Goal: Information Seeking & Learning: Learn about a topic

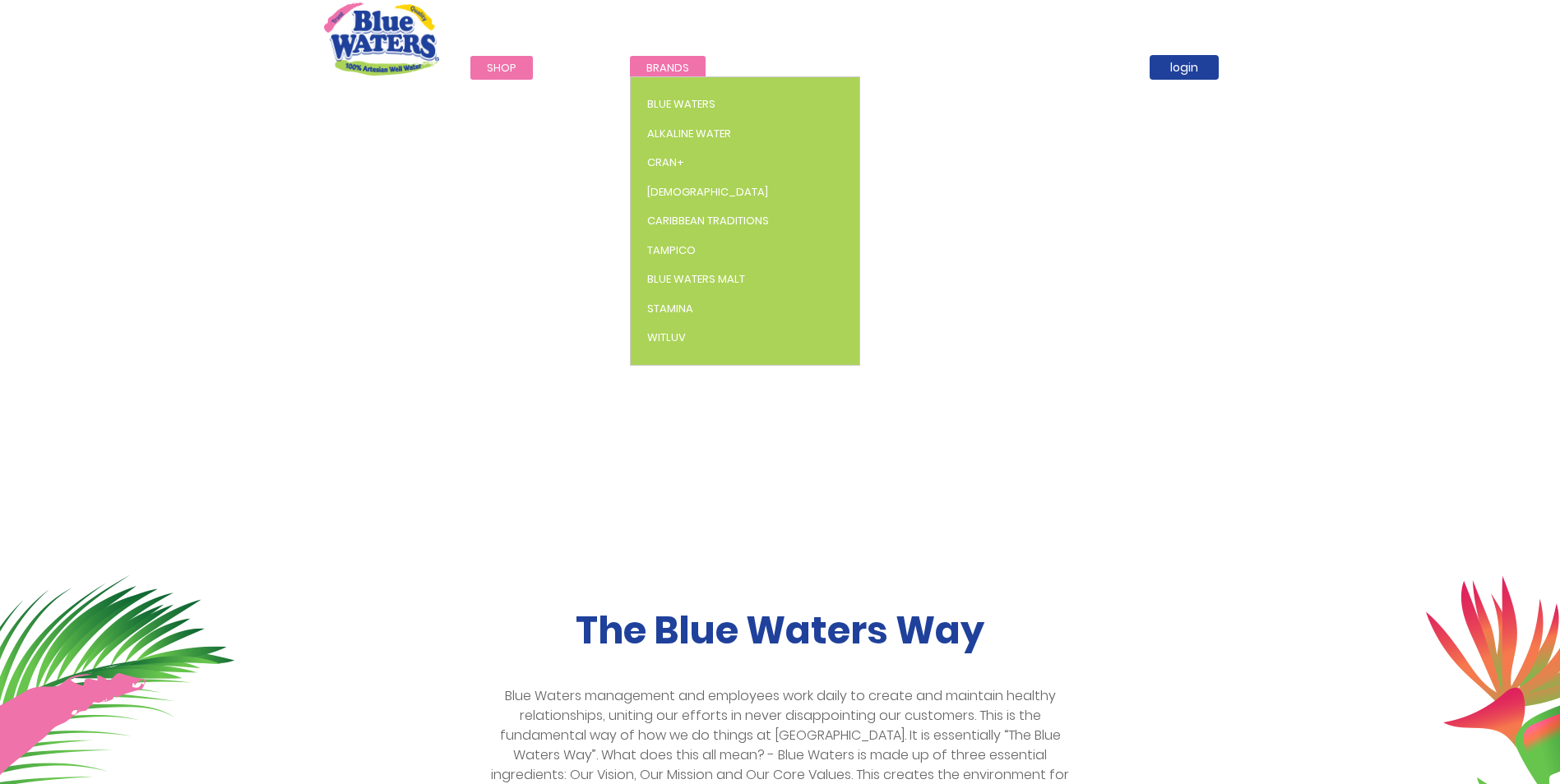
click at [647, 69] on span "Brands" at bounding box center [668, 68] width 43 height 15
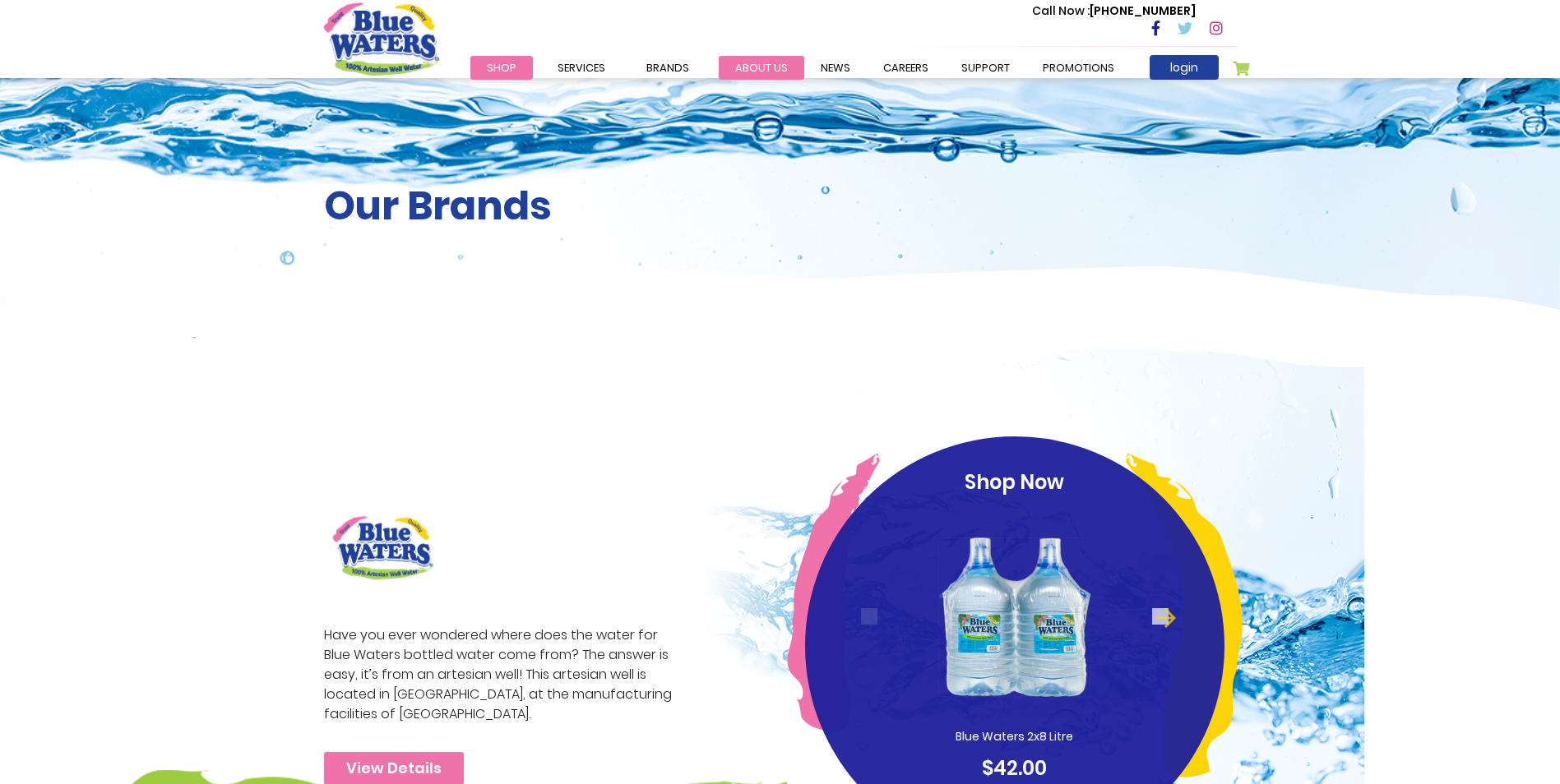
click at [787, 60] on link "about us" at bounding box center [761, 68] width 86 height 24
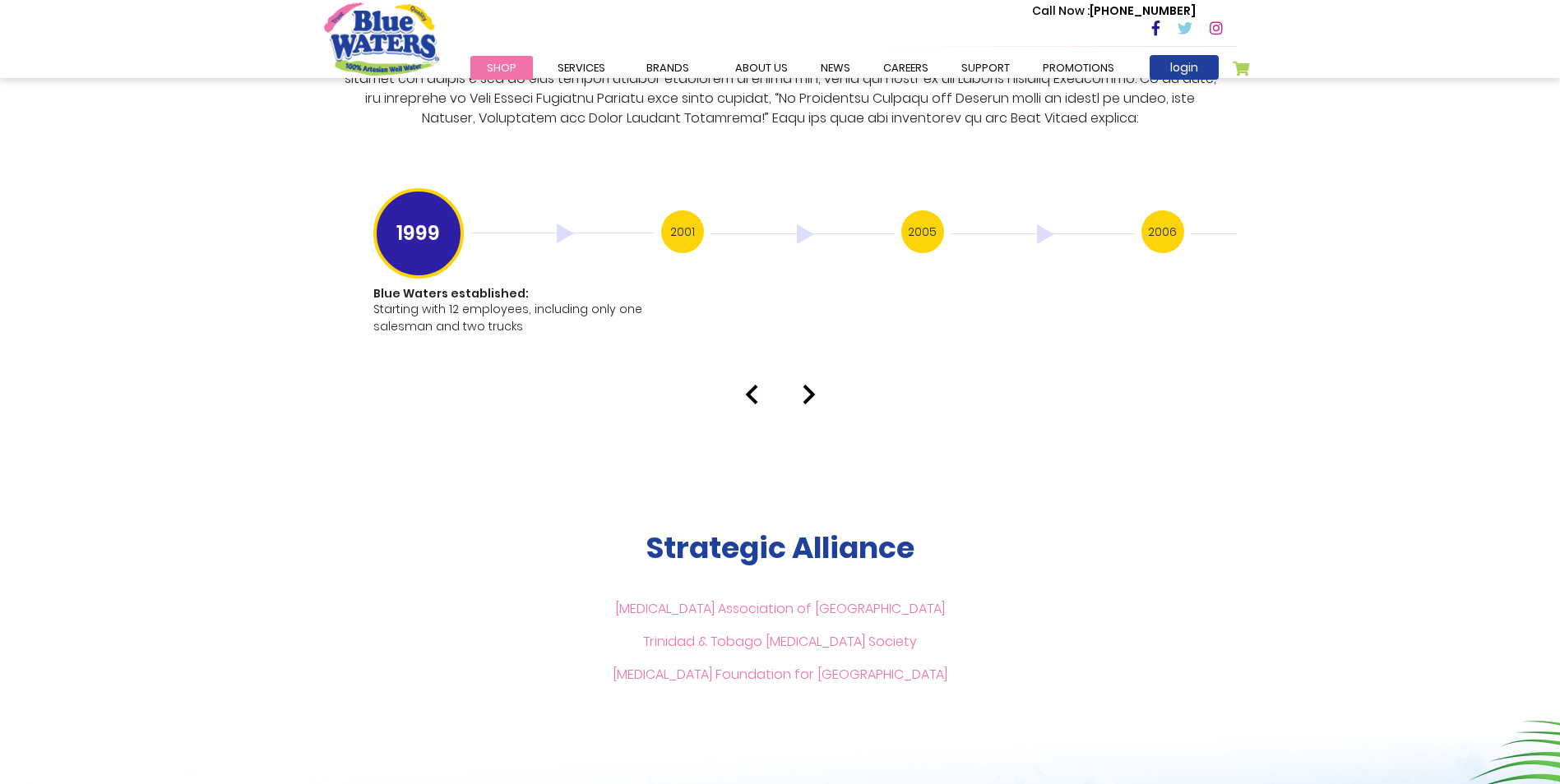
scroll to position [3289, 0]
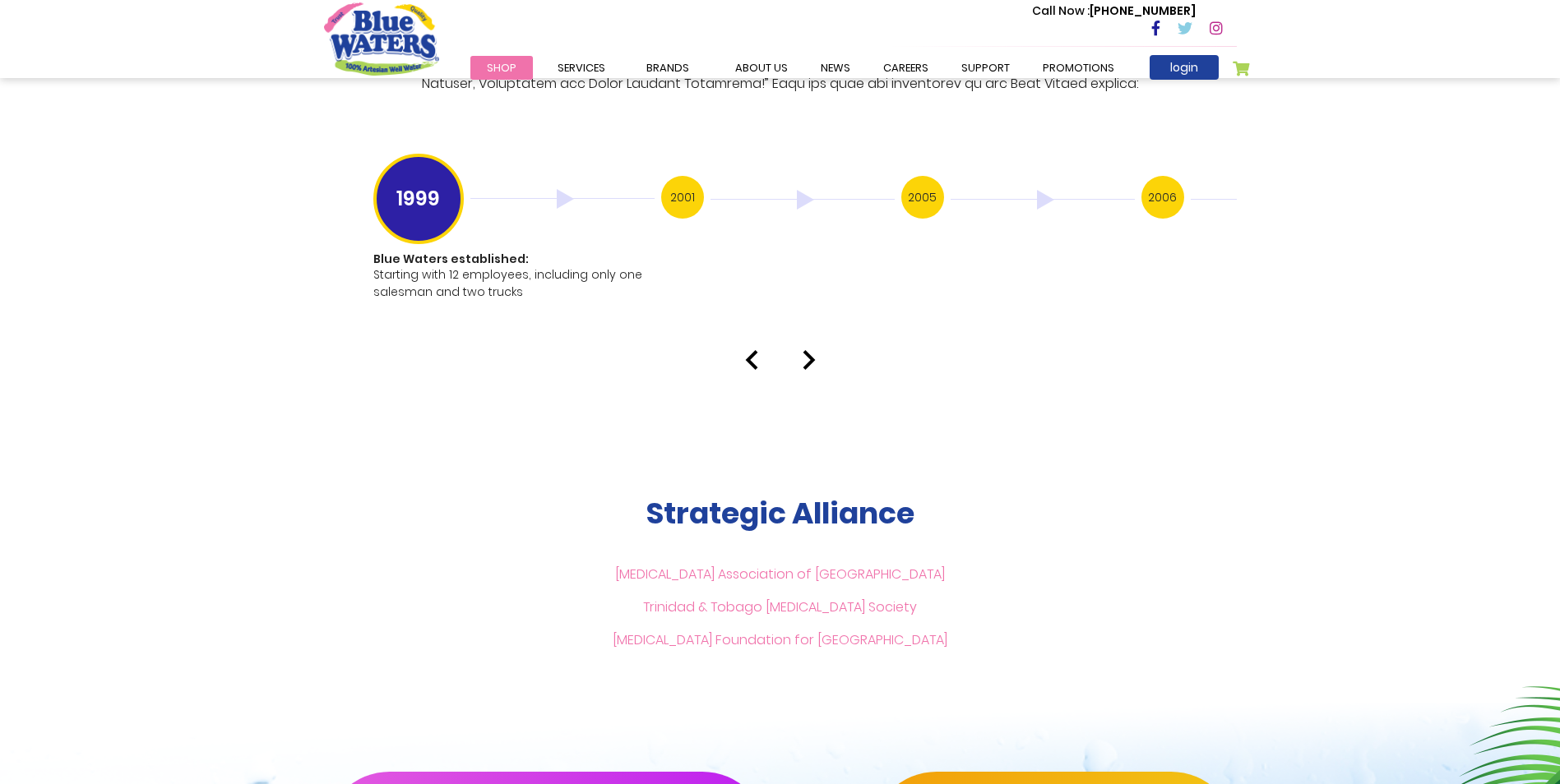
click at [816, 350] on div at bounding box center [780, 360] width 938 height 20
click at [801, 350] on div at bounding box center [780, 360] width 938 height 20
click at [820, 350] on div at bounding box center [780, 360] width 938 height 20
click at [807, 350] on img at bounding box center [809, 360] width 13 height 20
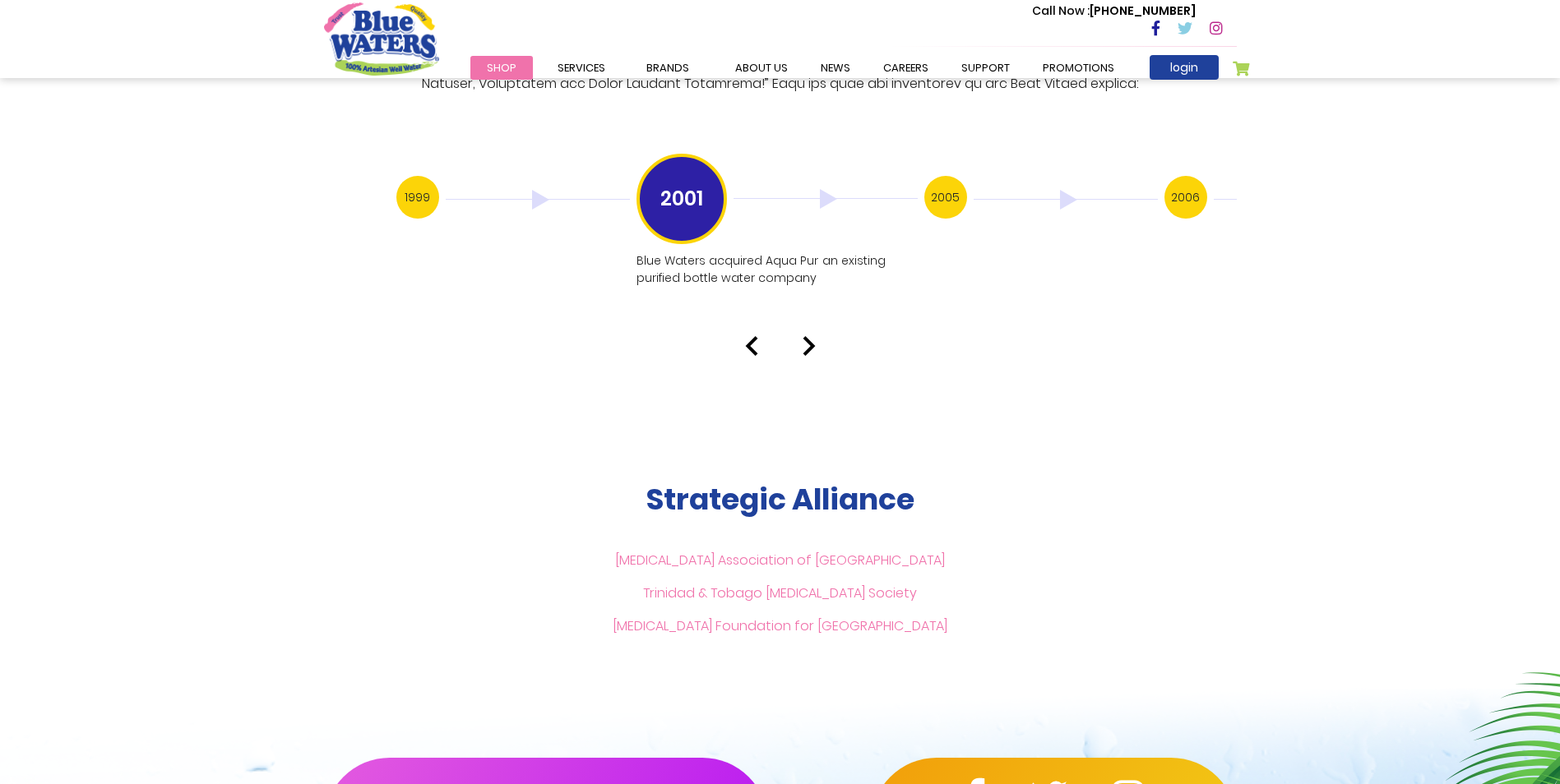
click at [809, 337] on img at bounding box center [809, 346] width 13 height 20
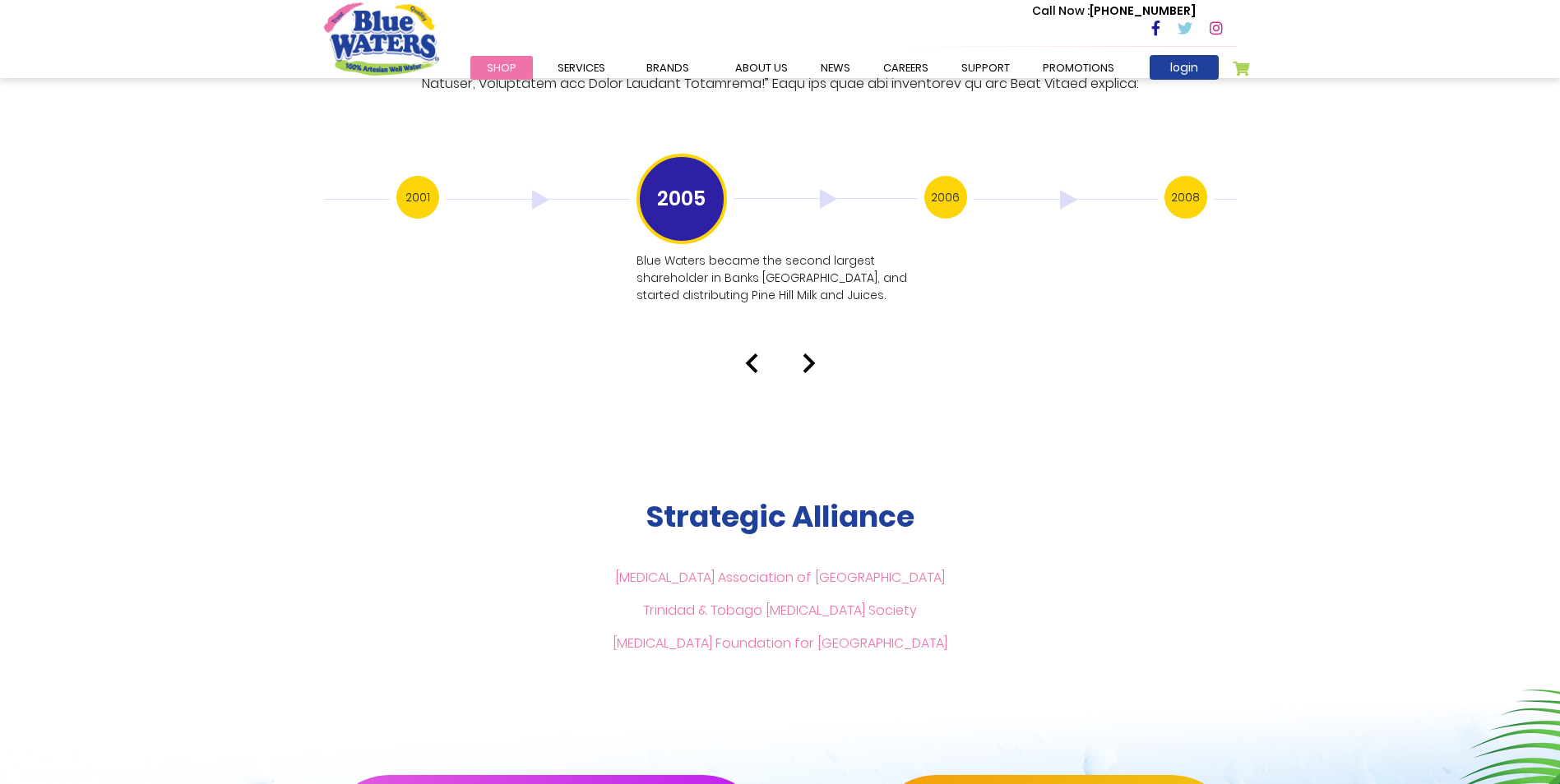
click at [810, 354] on img at bounding box center [809, 363] width 13 height 20
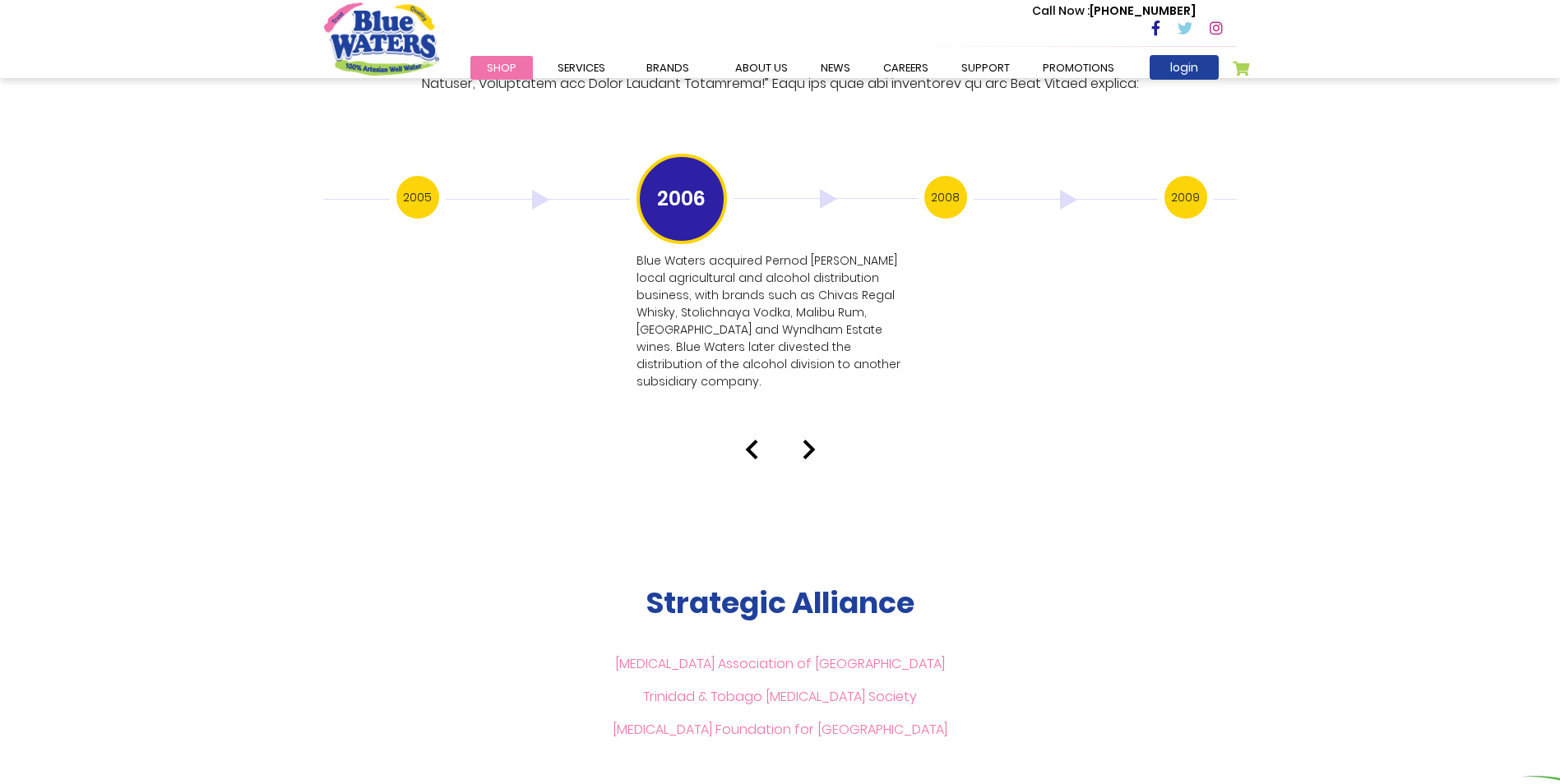
click at [809, 440] on img at bounding box center [809, 449] width 13 height 20
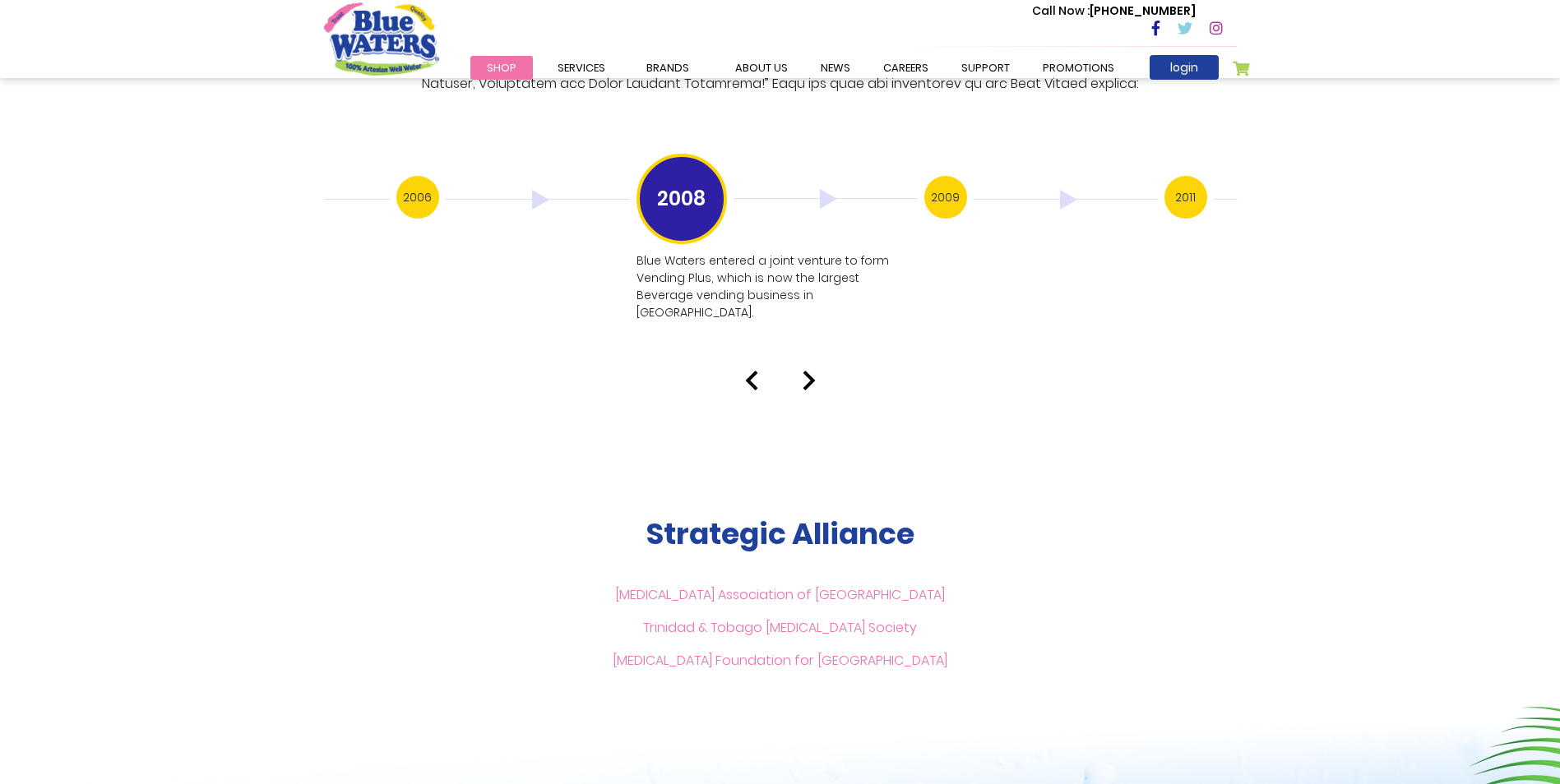
click at [809, 371] on img at bounding box center [809, 381] width 13 height 20
click at [807, 371] on img at bounding box center [809, 381] width 13 height 20
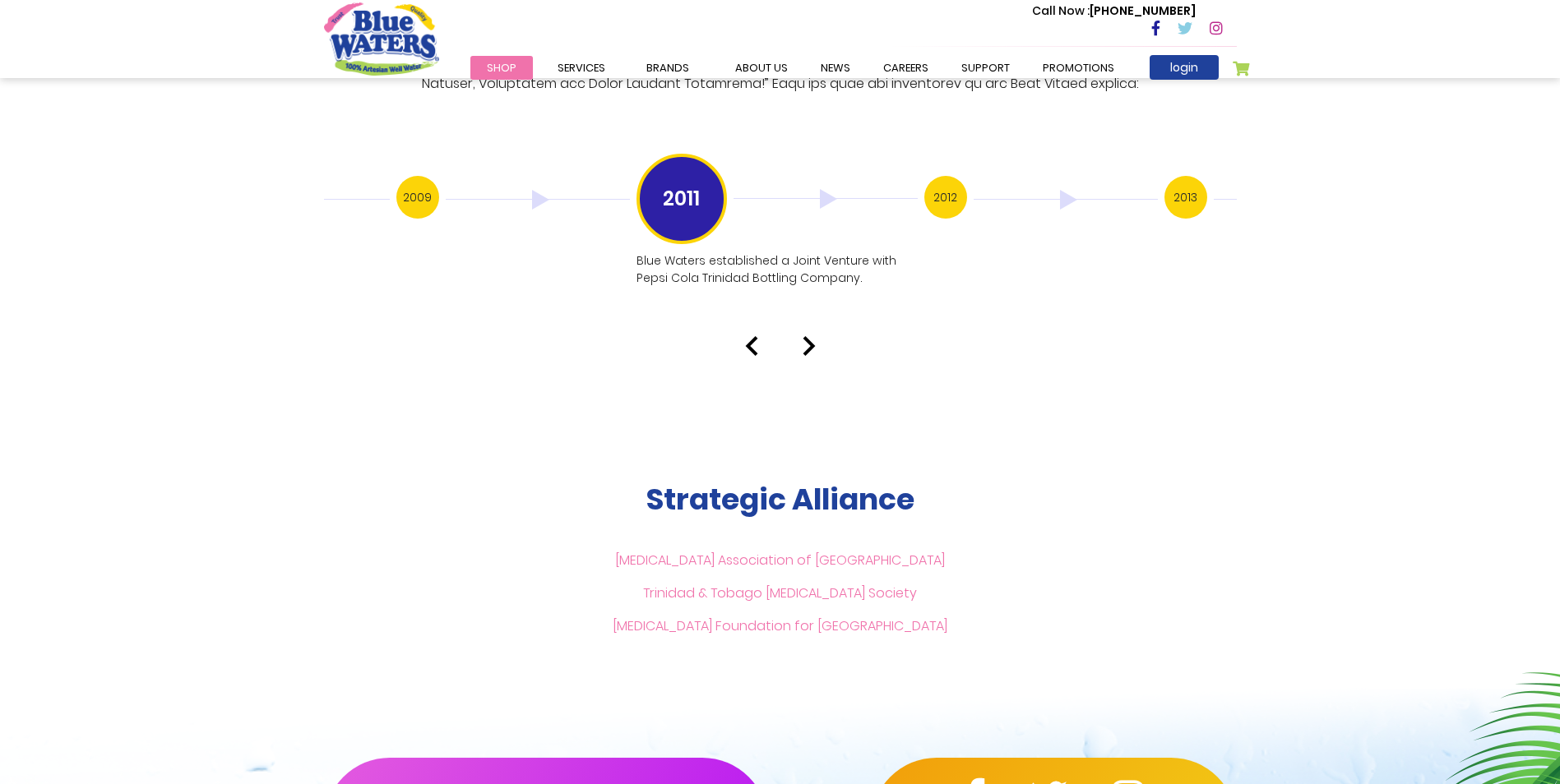
click at [812, 337] on img at bounding box center [809, 346] width 13 height 20
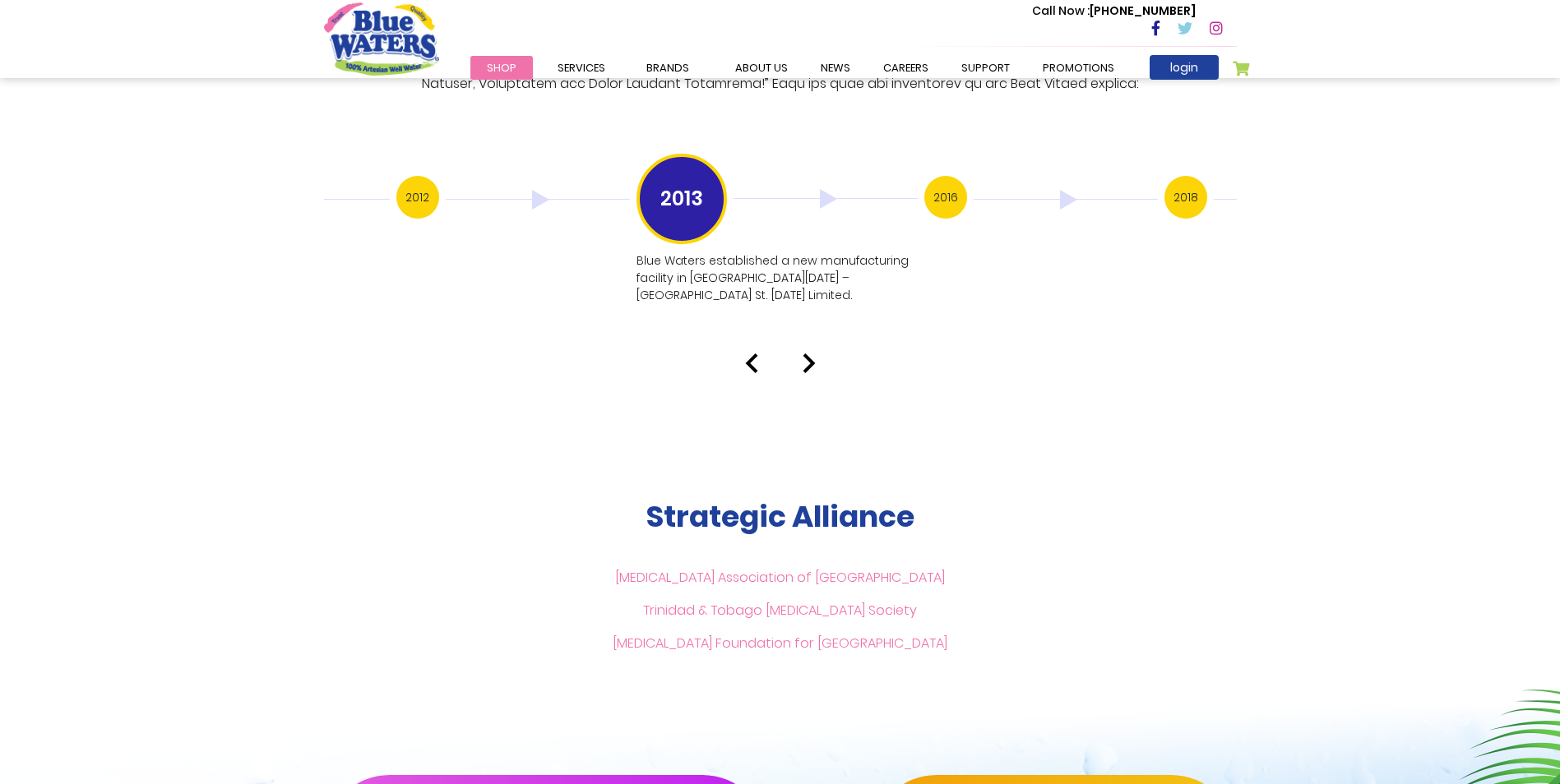
click at [812, 354] on img at bounding box center [809, 363] width 13 height 20
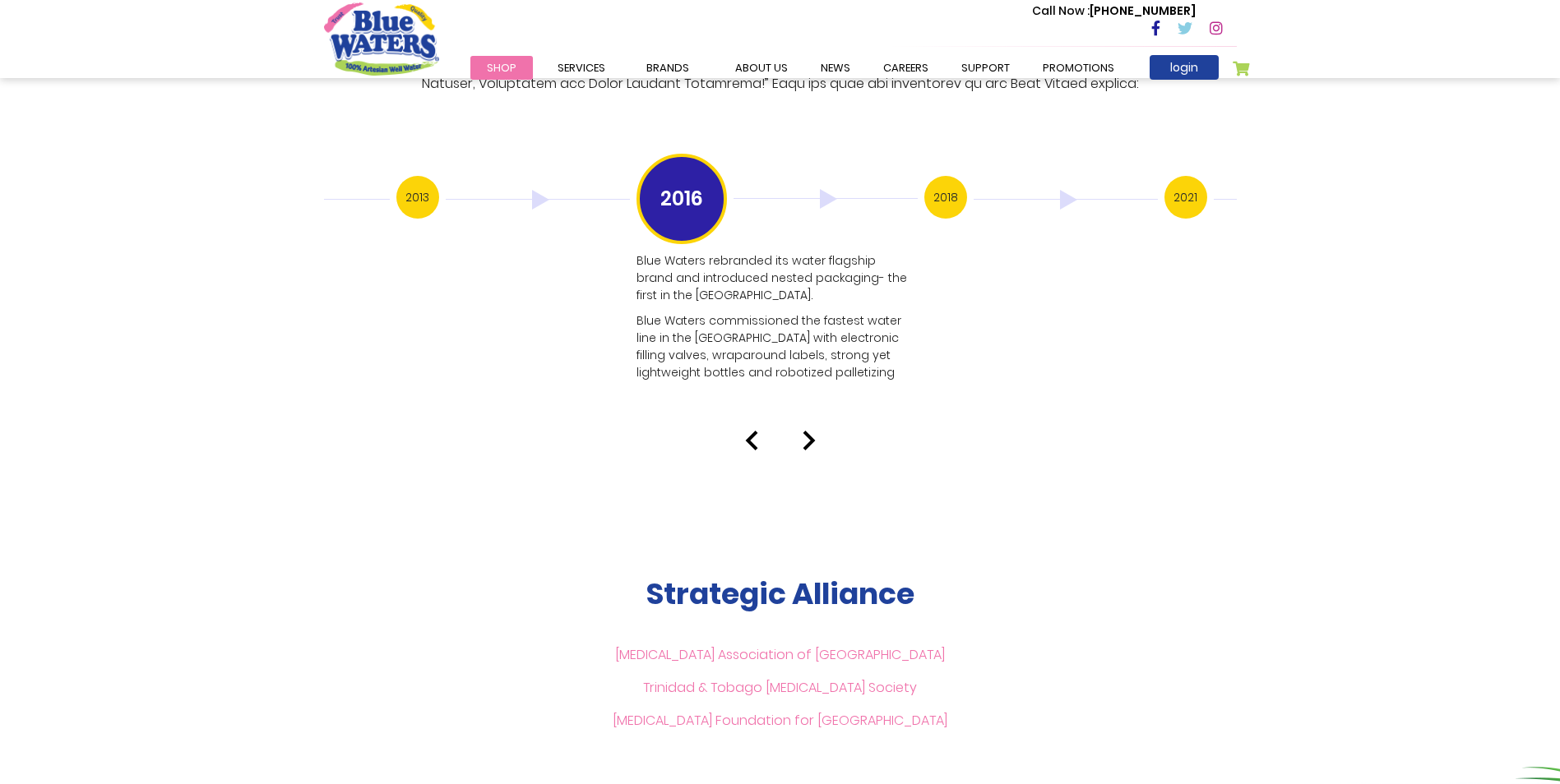
click at [809, 431] on img at bounding box center [809, 441] width 13 height 20
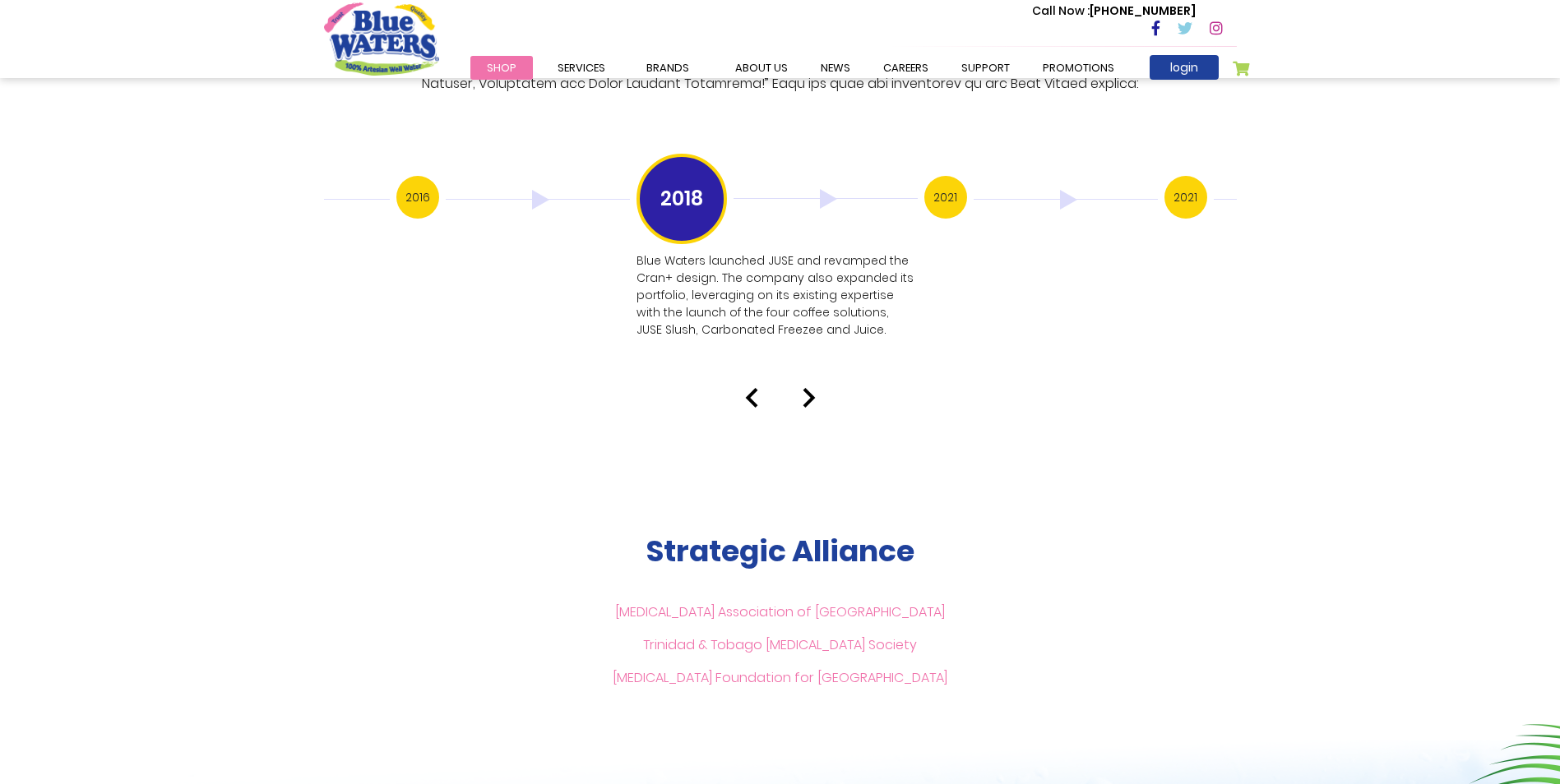
click at [805, 388] on img at bounding box center [809, 398] width 13 height 20
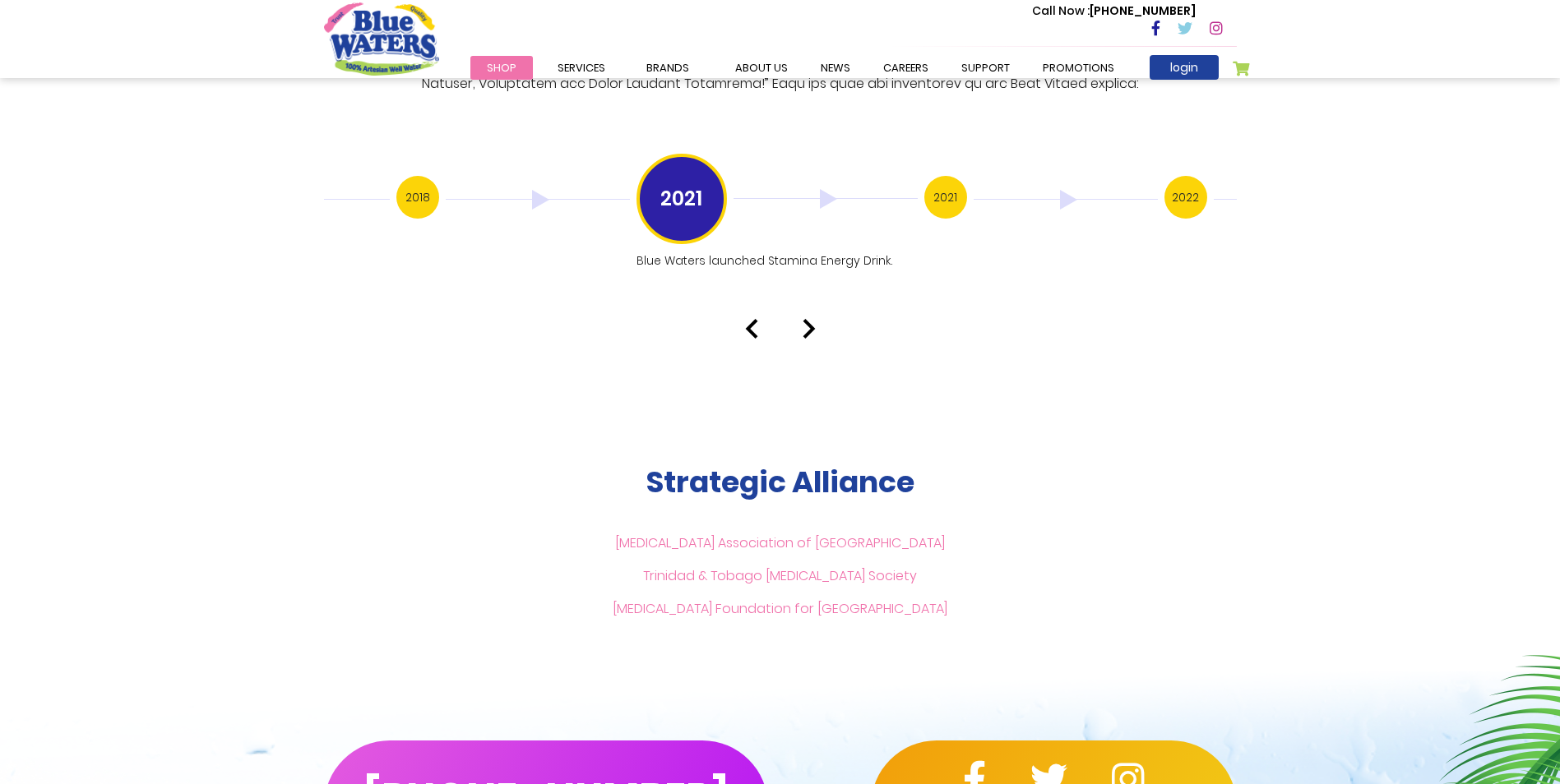
click at [815, 295] on div "Our History 1999 Blue Waters established: Starting with 12 employees, including…" at bounding box center [780, 25] width 1560 height 628
click at [811, 319] on img at bounding box center [809, 328] width 13 height 20
